Goal: Use online tool/utility: Utilize a website feature to perform a specific function

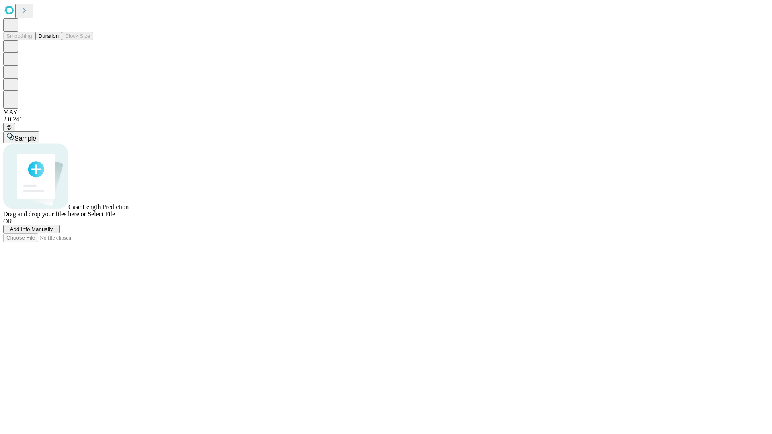
click at [59, 40] on button "Duration" at bounding box center [48, 36] width 27 height 8
click at [53, 233] on span "Add Info Manually" at bounding box center [31, 229] width 43 height 6
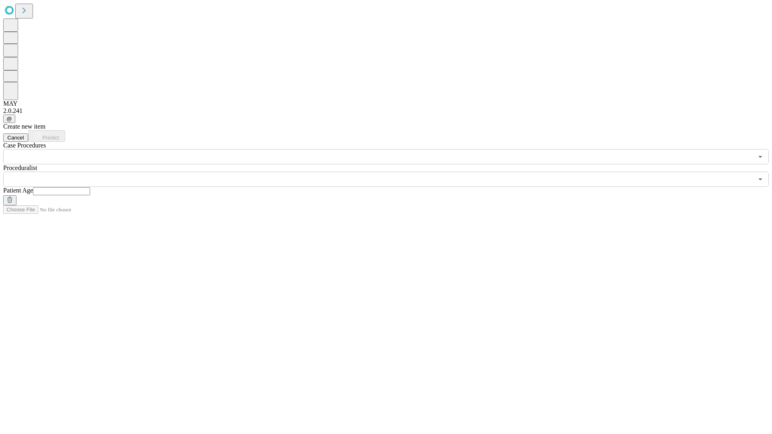
click at [90, 187] on input "text" at bounding box center [61, 191] width 57 height 8
type input "**"
click at [392, 172] on input "text" at bounding box center [378, 179] width 750 height 15
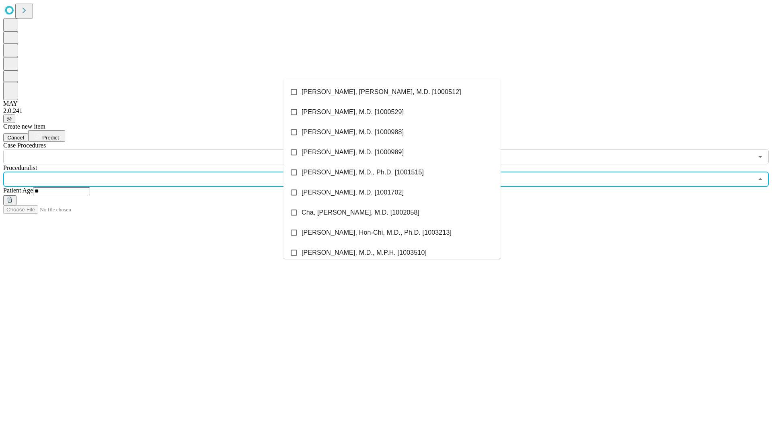
click at [392, 92] on li "[PERSON_NAME], [PERSON_NAME], M.D. [1000512]" at bounding box center [392, 92] width 217 height 20
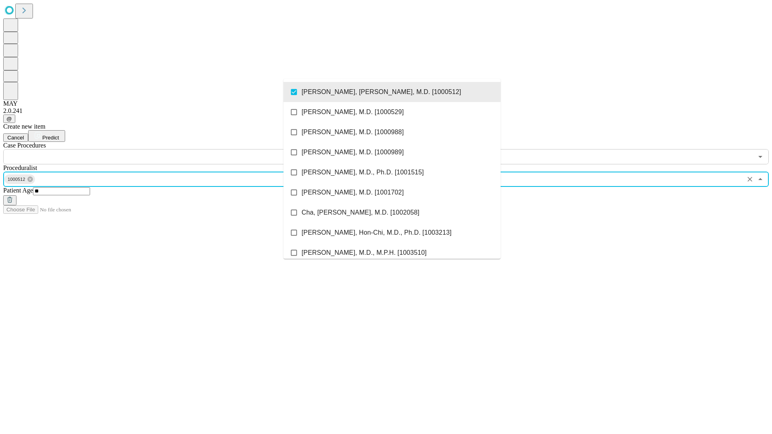
click at [169, 149] on input "text" at bounding box center [378, 156] width 750 height 15
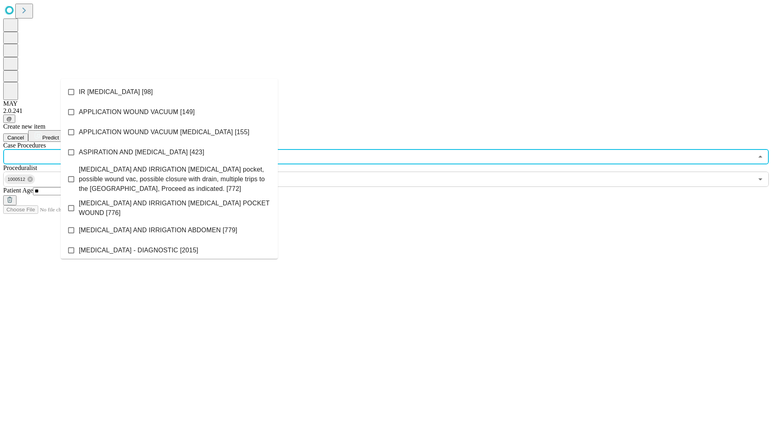
click at [169, 92] on li "IR [MEDICAL_DATA] [98]" at bounding box center [169, 92] width 217 height 20
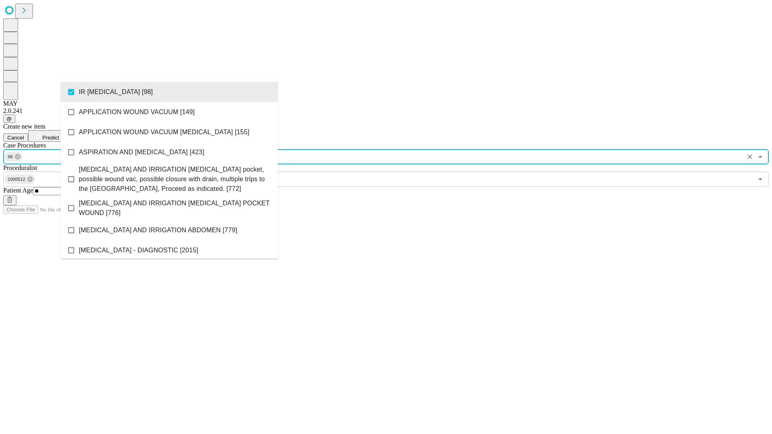
click at [59, 135] on span "Predict" at bounding box center [50, 138] width 16 height 6
